Goal: Task Accomplishment & Management: Complete application form

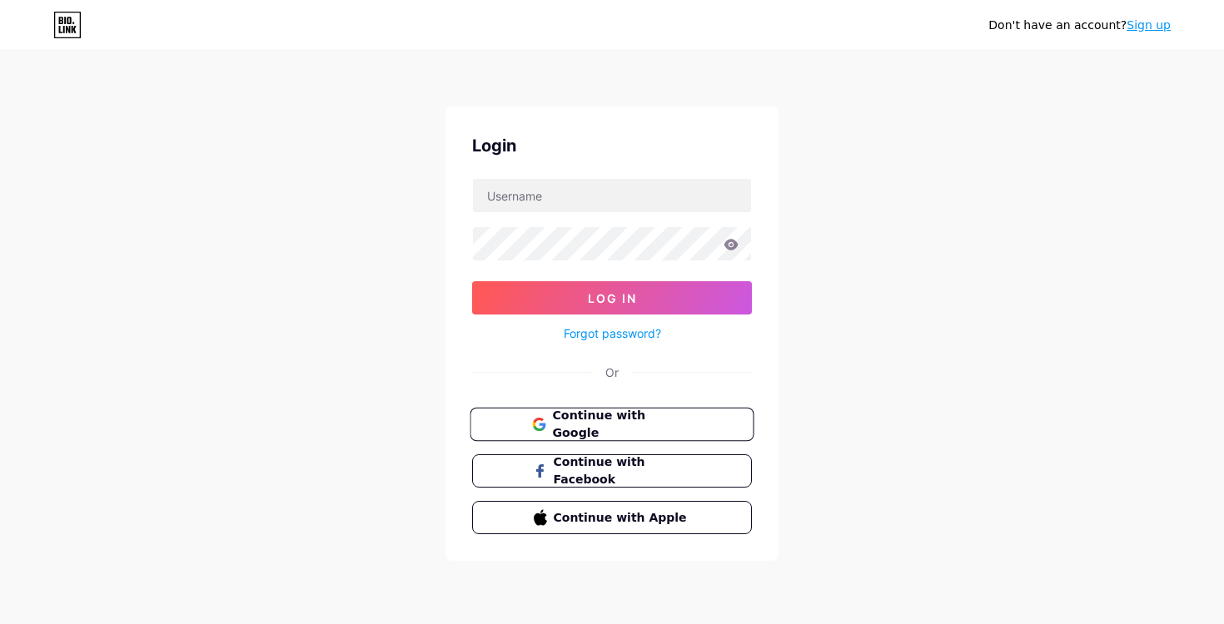
click at [583, 428] on span "Continue with Google" at bounding box center [621, 425] width 139 height 36
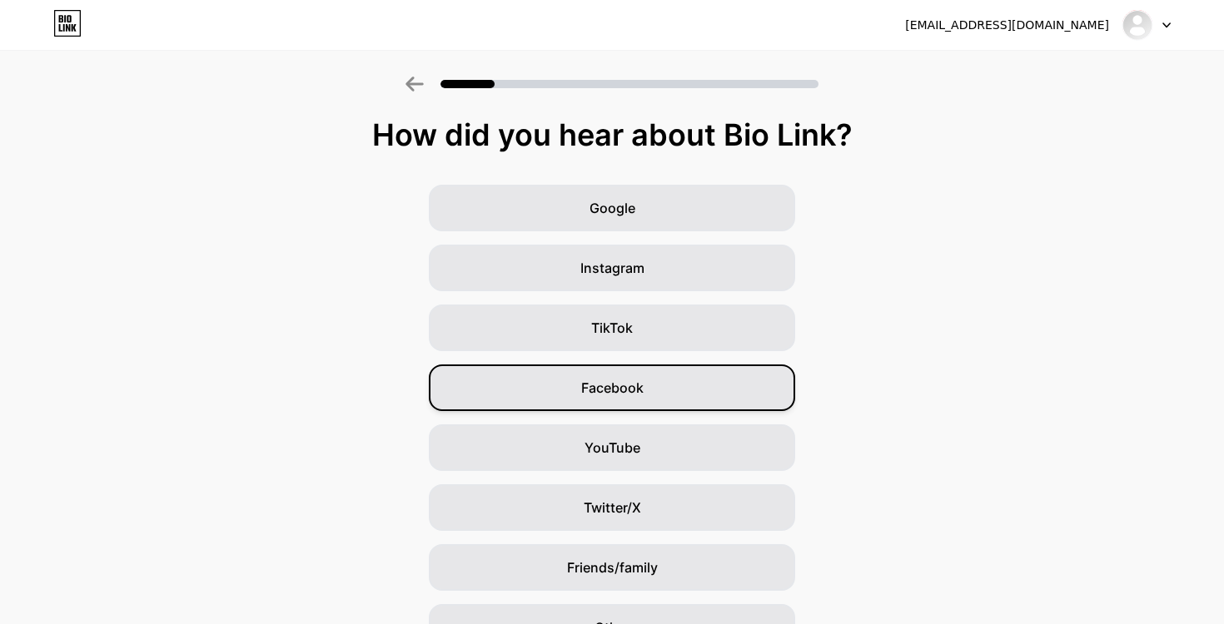
scroll to position [93, 0]
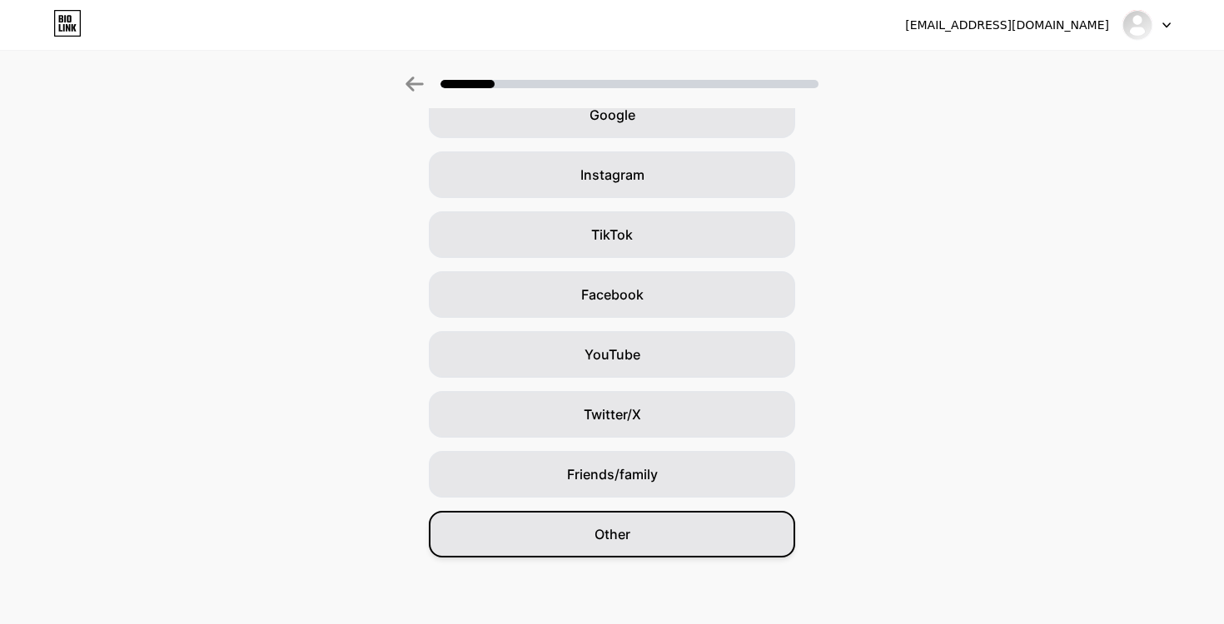
click at [646, 545] on div "Other" at bounding box center [612, 534] width 366 height 47
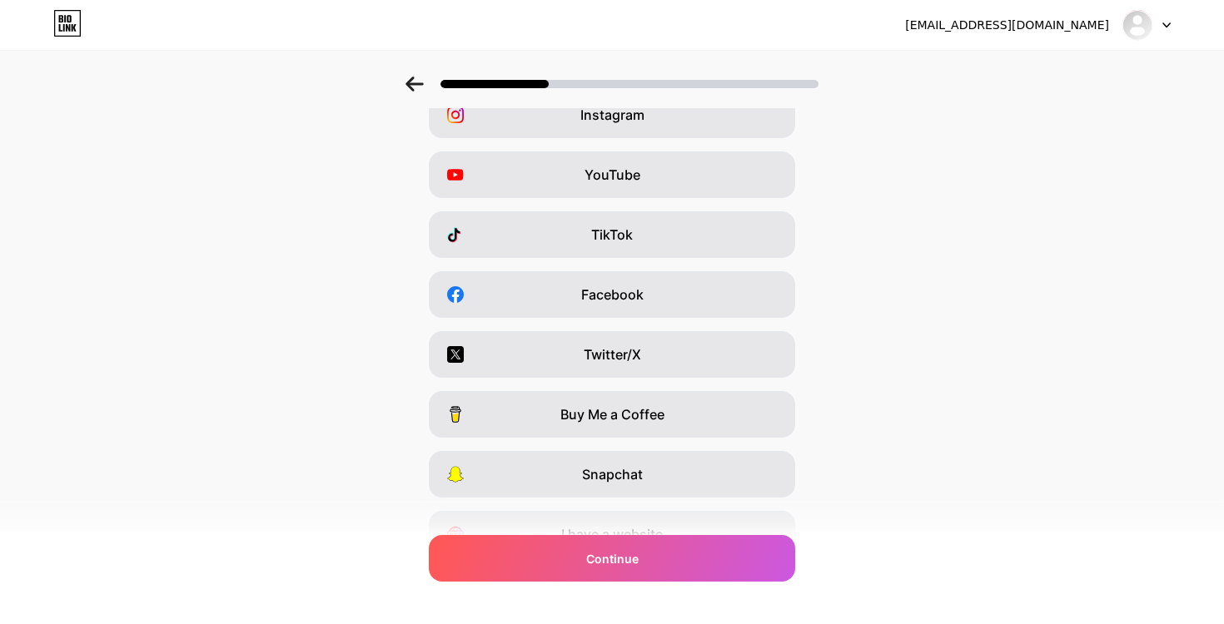
scroll to position [0, 0]
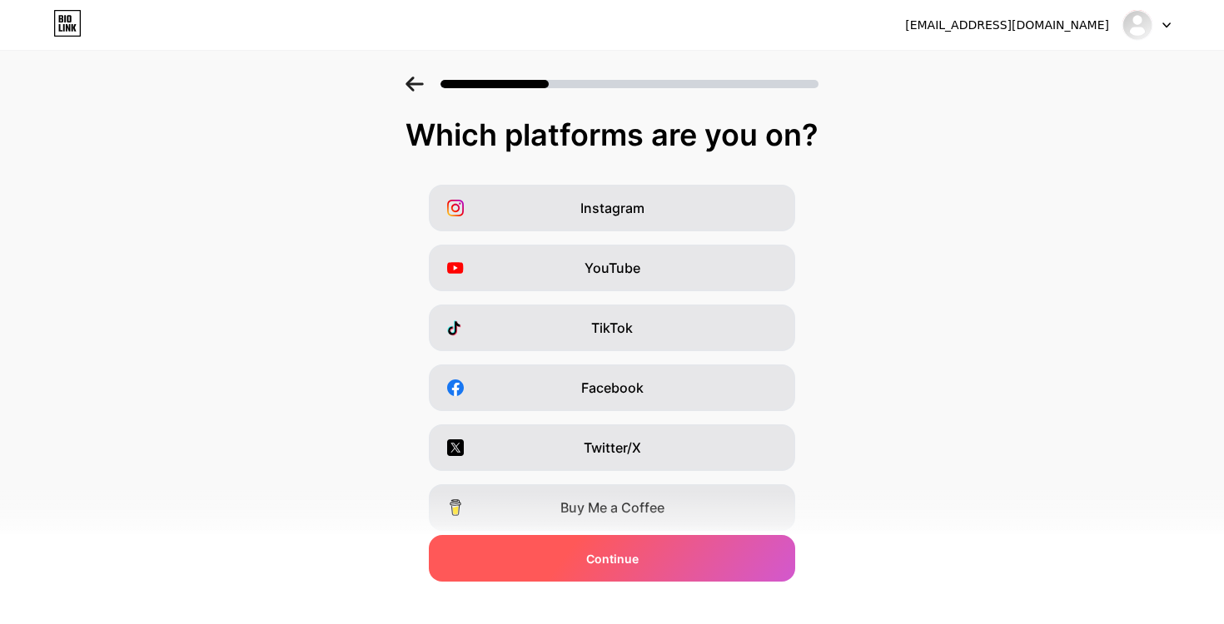
click at [690, 568] on div "Continue" at bounding box center [612, 558] width 366 height 47
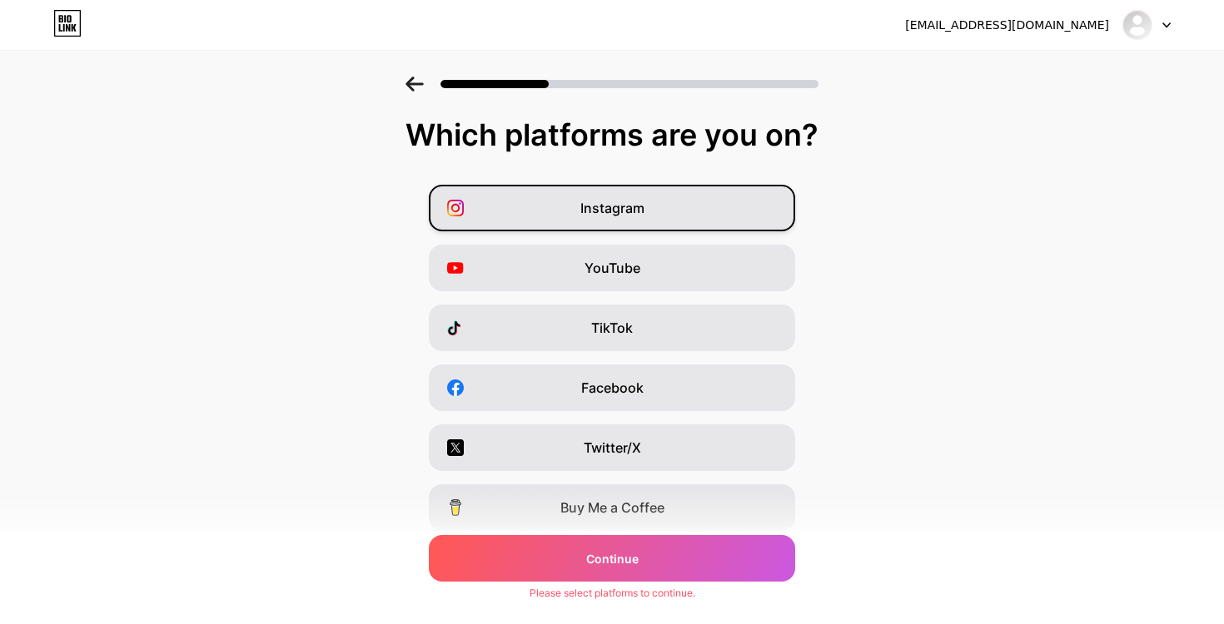
click at [663, 220] on div "Instagram" at bounding box center [612, 208] width 366 height 47
click at [659, 262] on div "YouTube" at bounding box center [612, 268] width 366 height 47
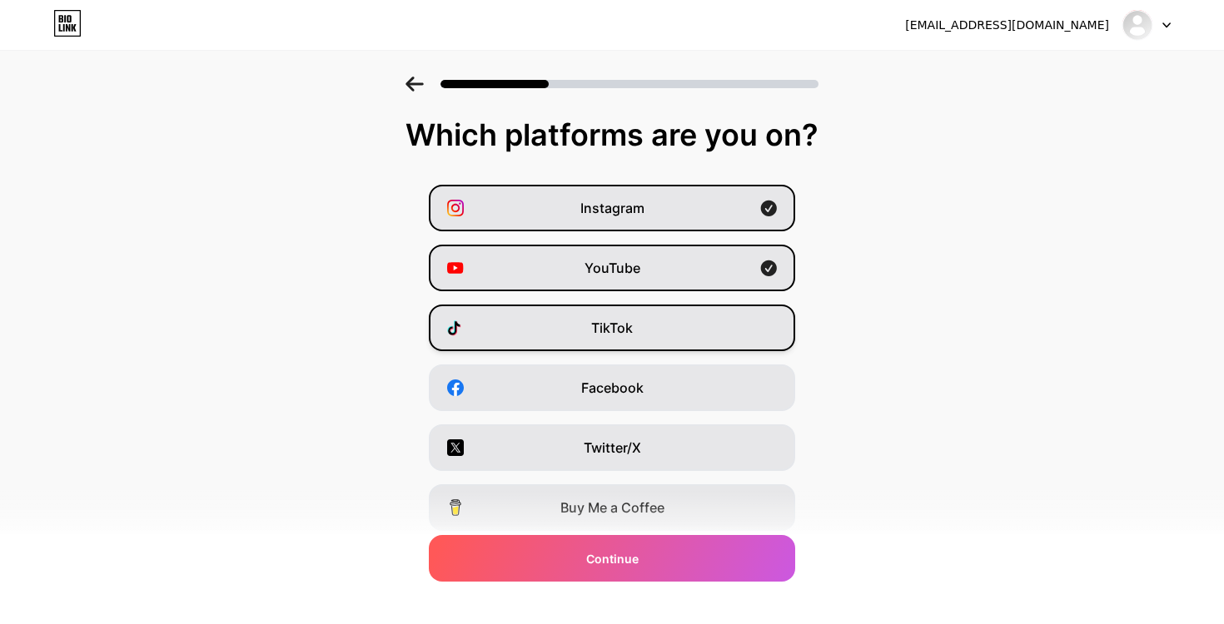
click at [654, 323] on div "TikTok" at bounding box center [612, 328] width 366 height 47
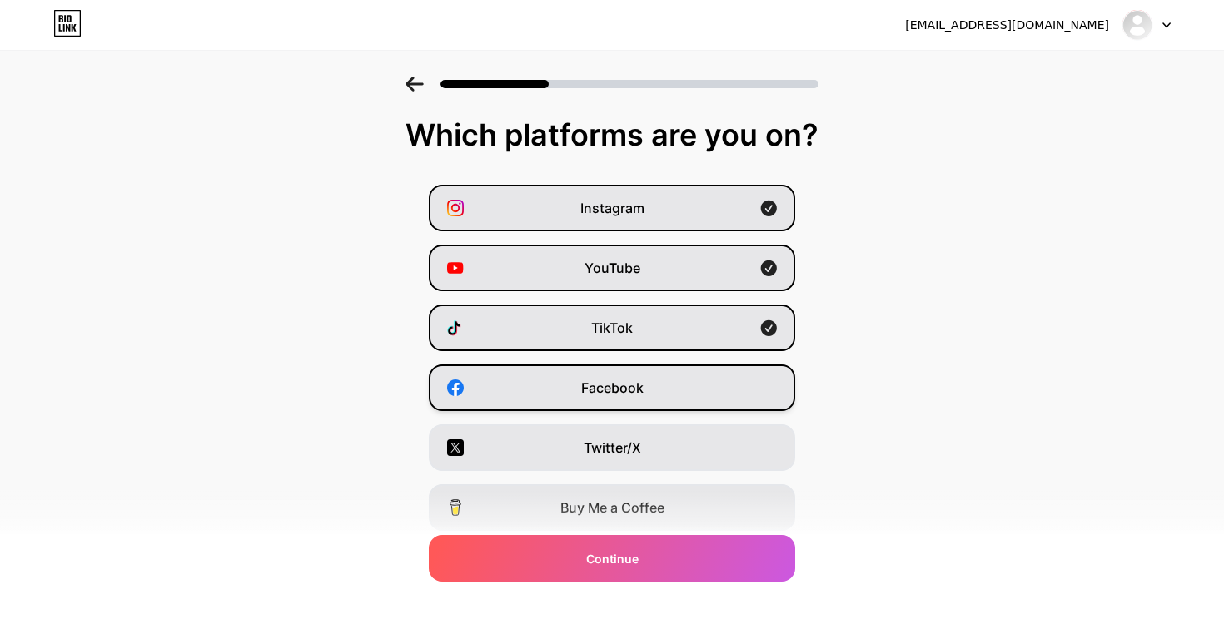
click at [645, 379] on div "Facebook" at bounding box center [612, 388] width 366 height 47
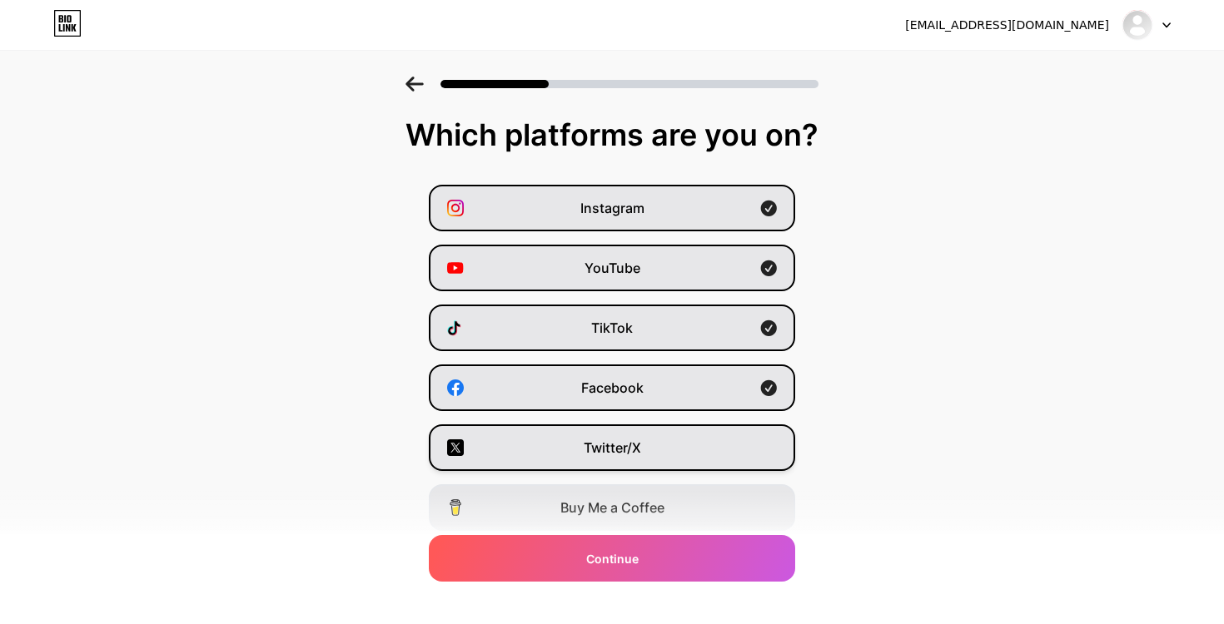
click at [637, 462] on div "Twitter/X" at bounding box center [612, 448] width 366 height 47
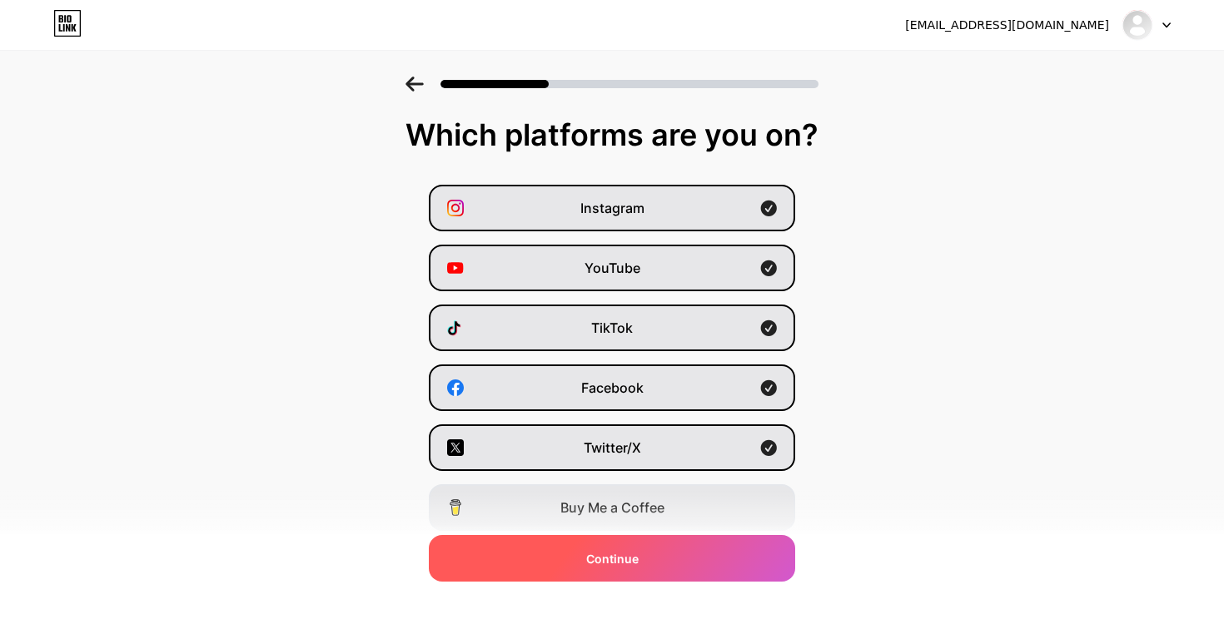
click at [644, 556] on div "Continue" at bounding box center [612, 558] width 366 height 47
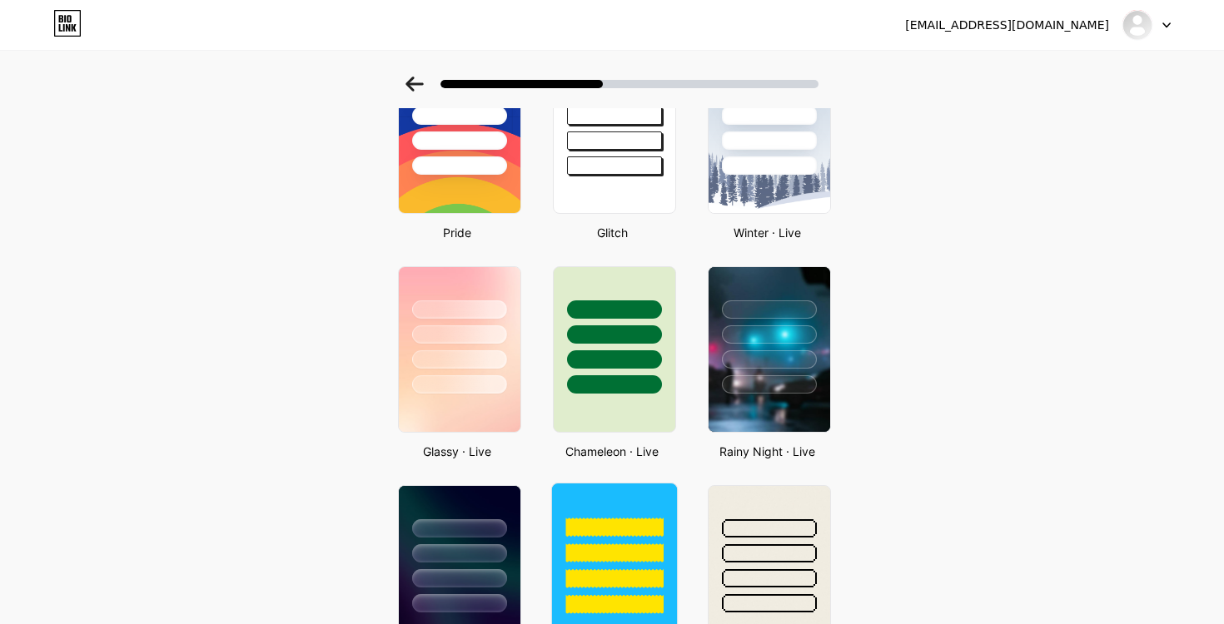
scroll to position [373, 0]
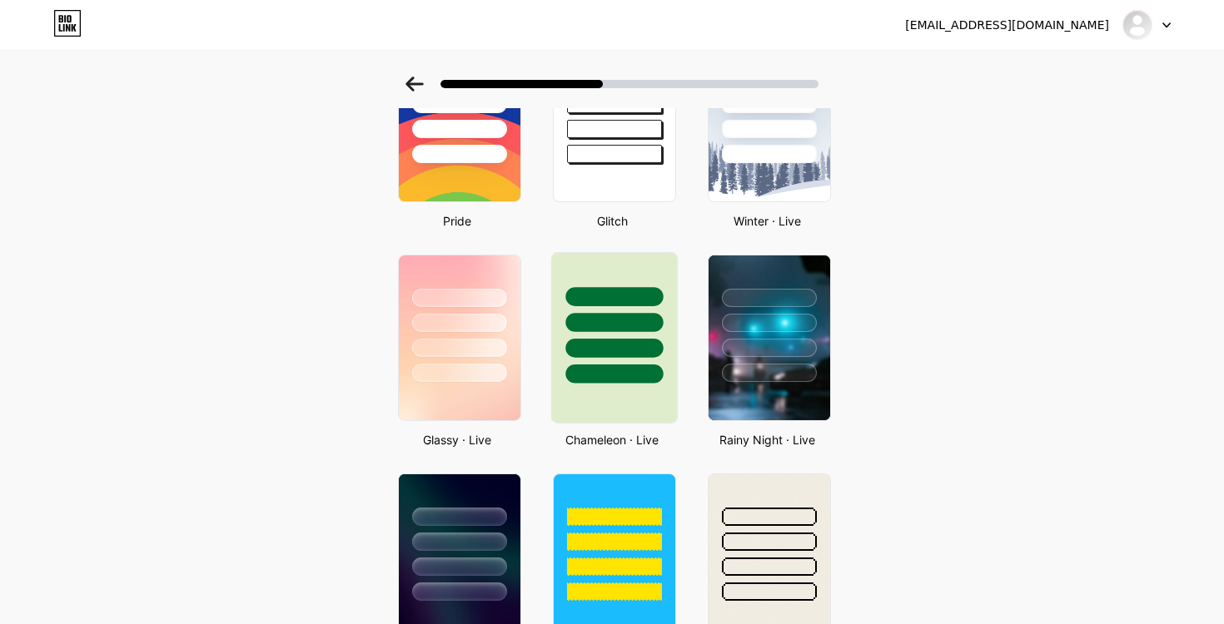
click at [610, 361] on div at bounding box center [614, 318] width 125 height 131
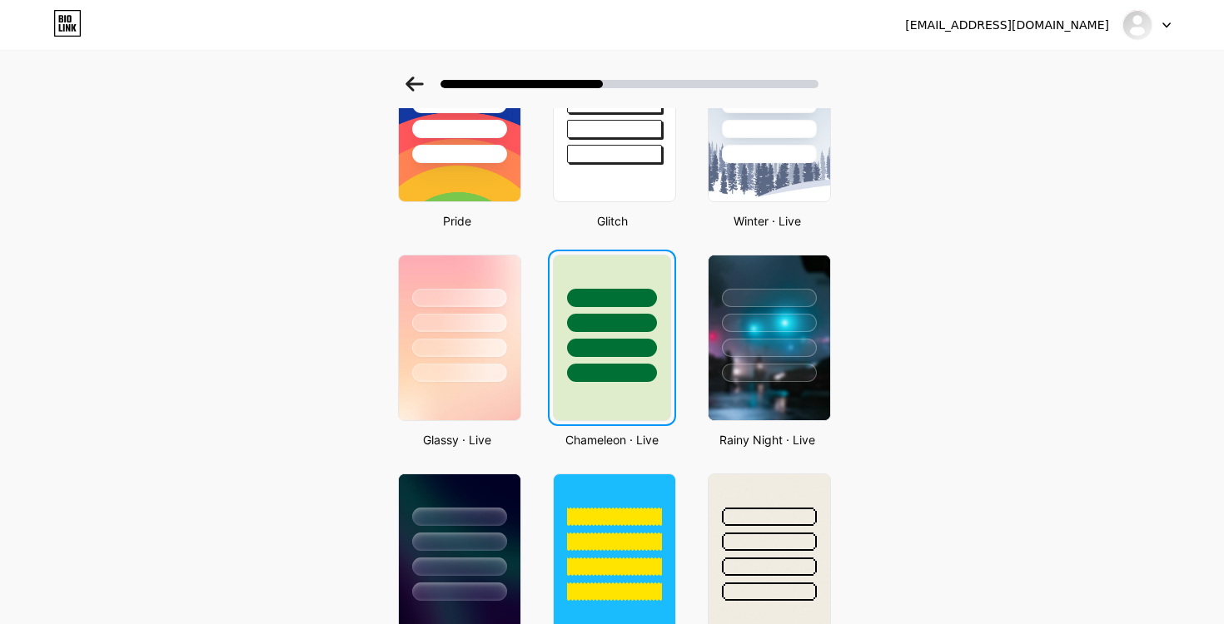
scroll to position [0, 0]
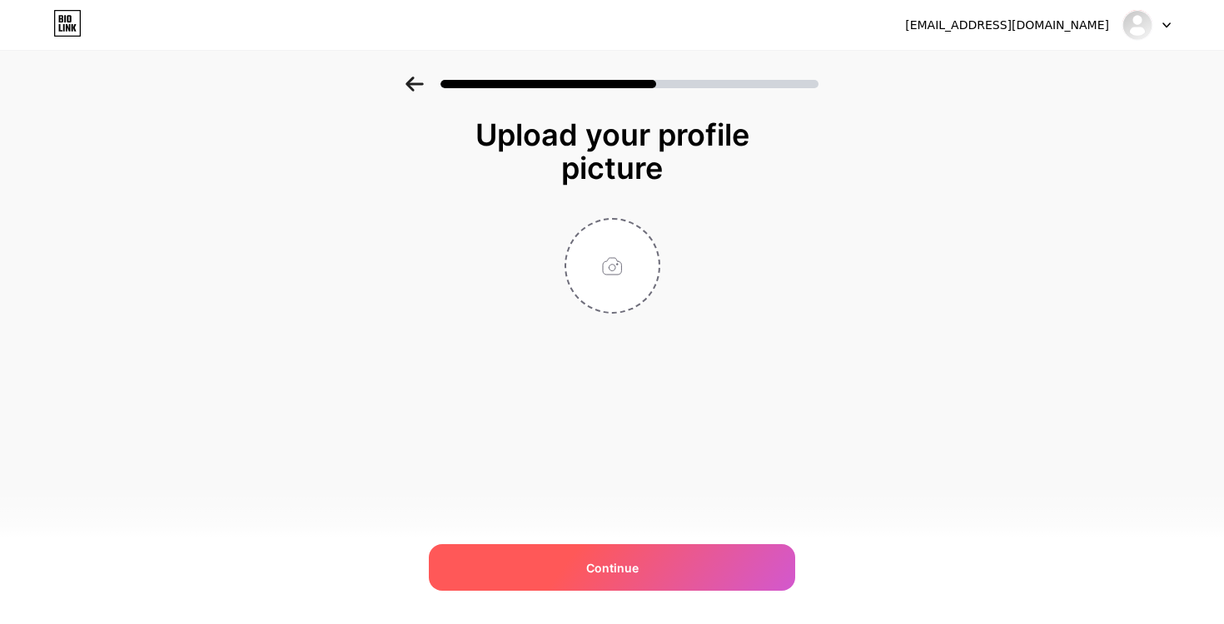
click at [651, 584] on div "Continue" at bounding box center [612, 568] width 366 height 47
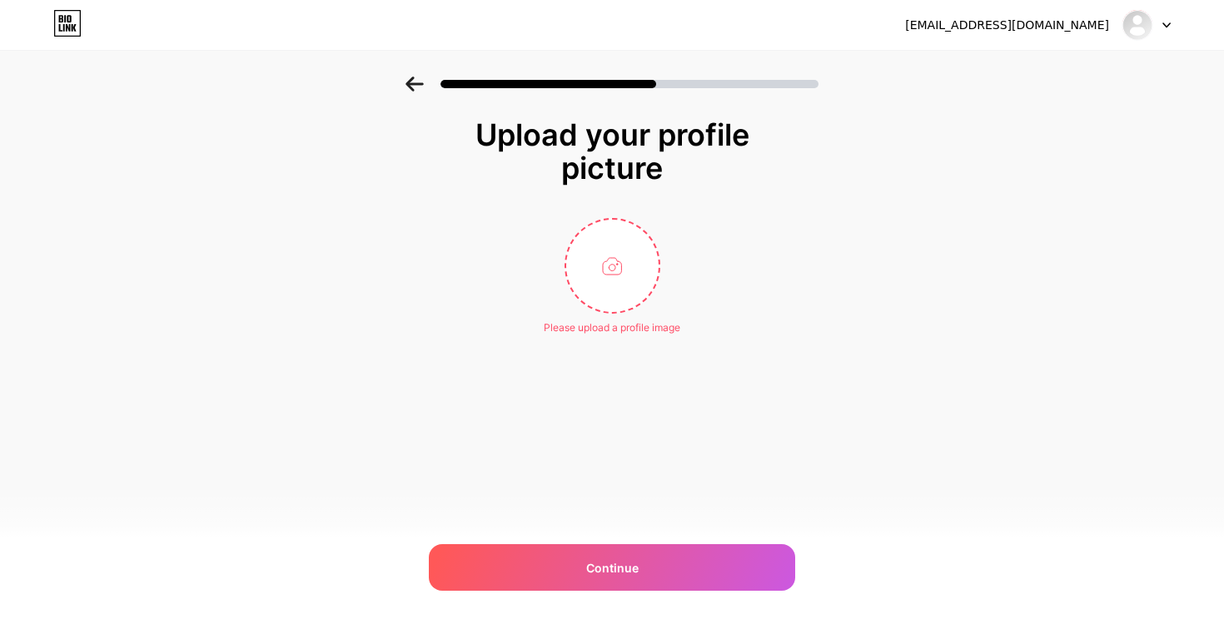
click at [401, 83] on div at bounding box center [612, 79] width 1224 height 58
click at [419, 83] on icon at bounding box center [413, 84] width 17 height 15
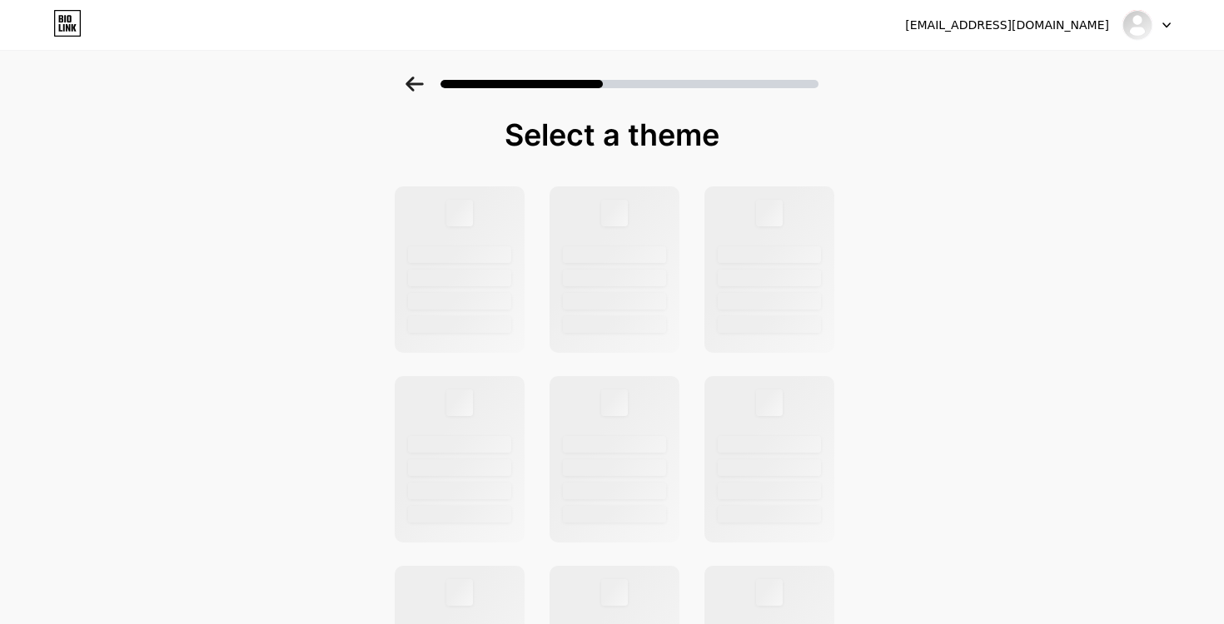
click at [419, 83] on icon at bounding box center [413, 84] width 17 height 15
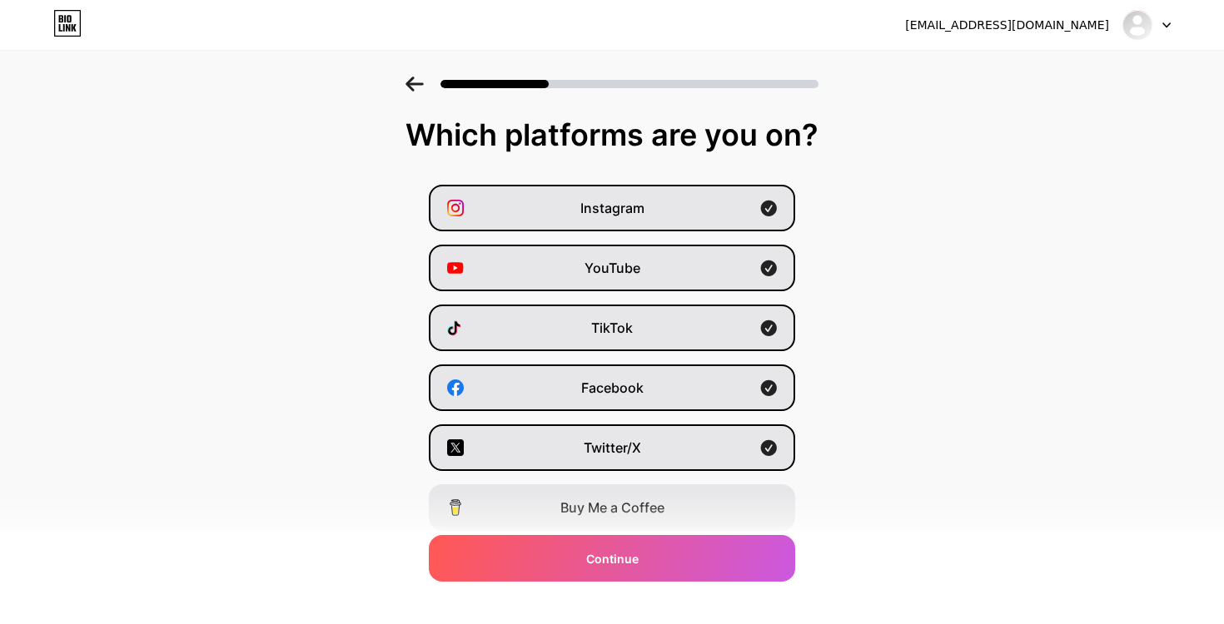
click at [419, 83] on icon at bounding box center [413, 84] width 17 height 15
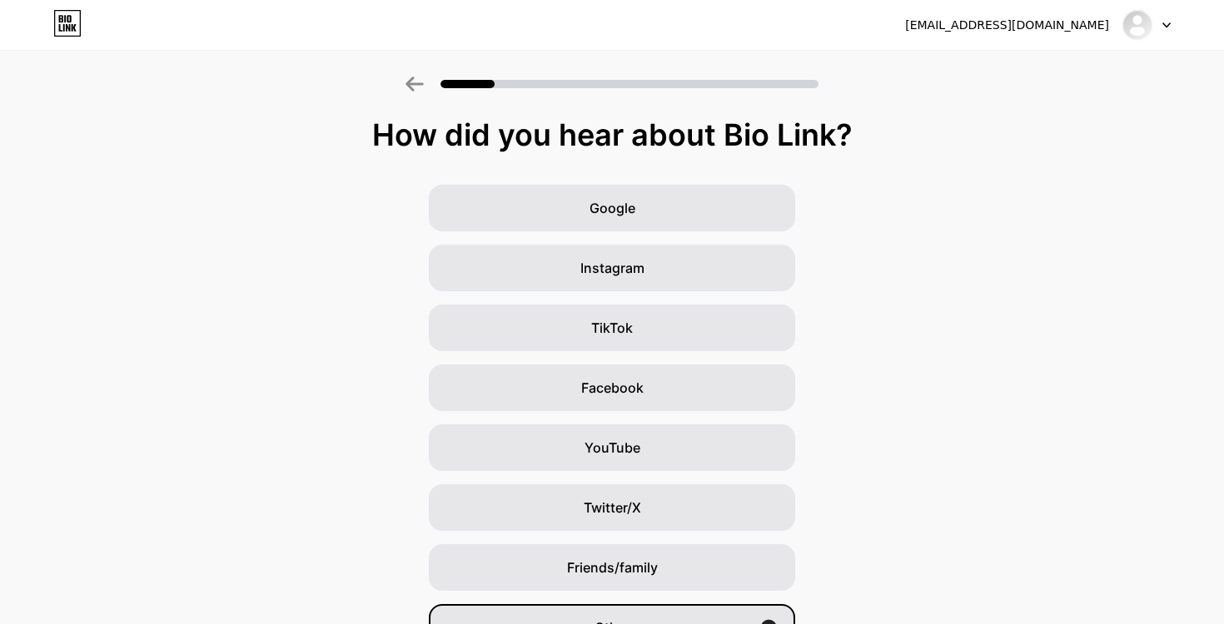
click at [419, 83] on icon at bounding box center [413, 84] width 17 height 15
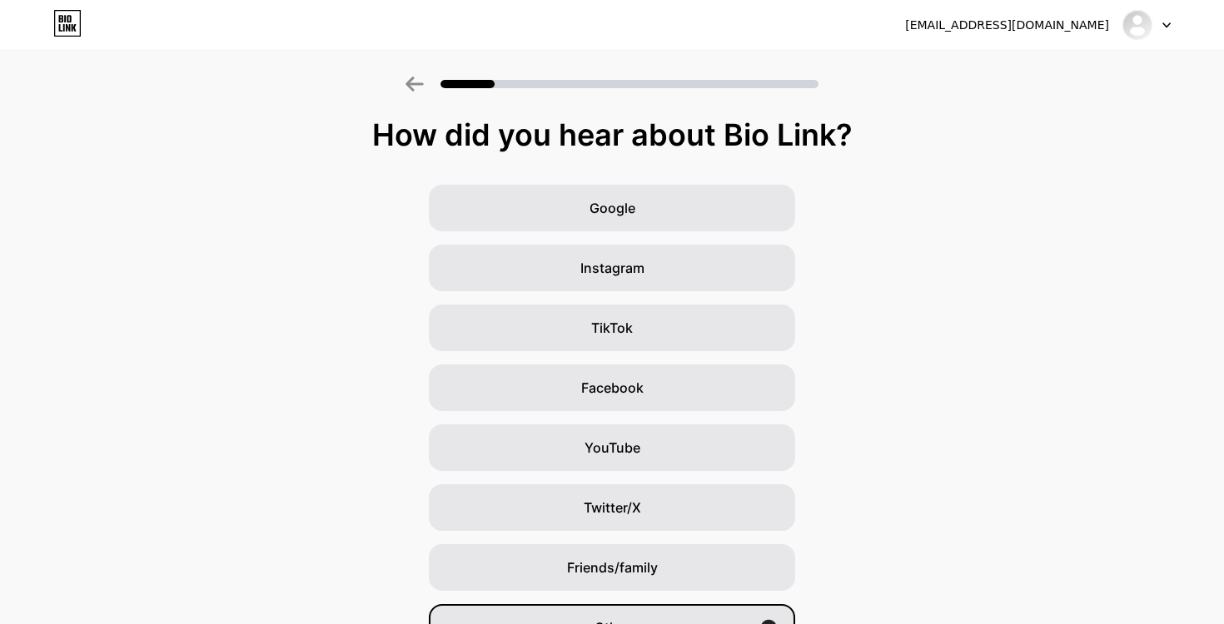
click at [419, 83] on icon at bounding box center [413, 84] width 17 height 15
